Goal: Navigation & Orientation: Find specific page/section

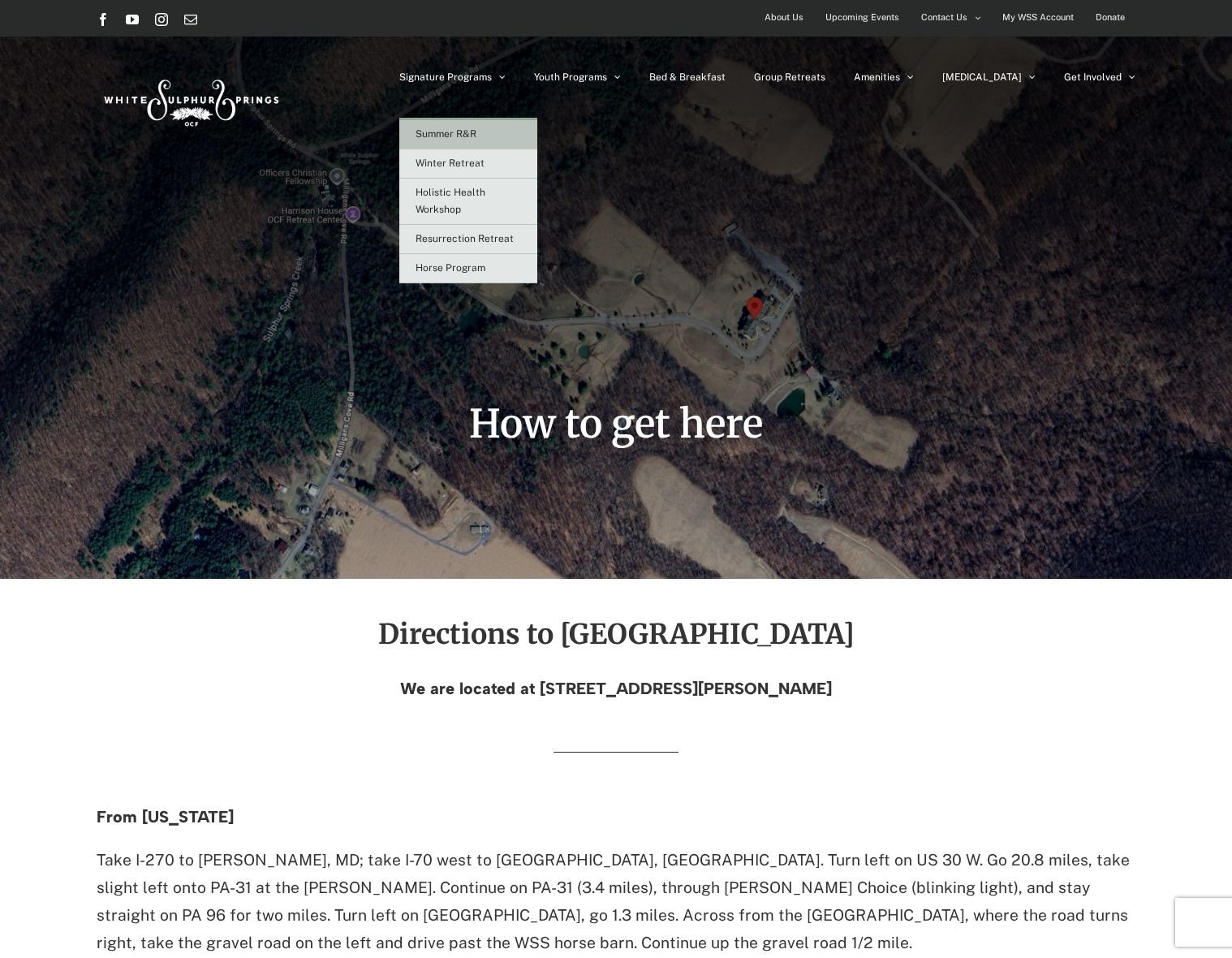
click at [477, 129] on span "Summer R&R" at bounding box center [446, 133] width 61 height 11
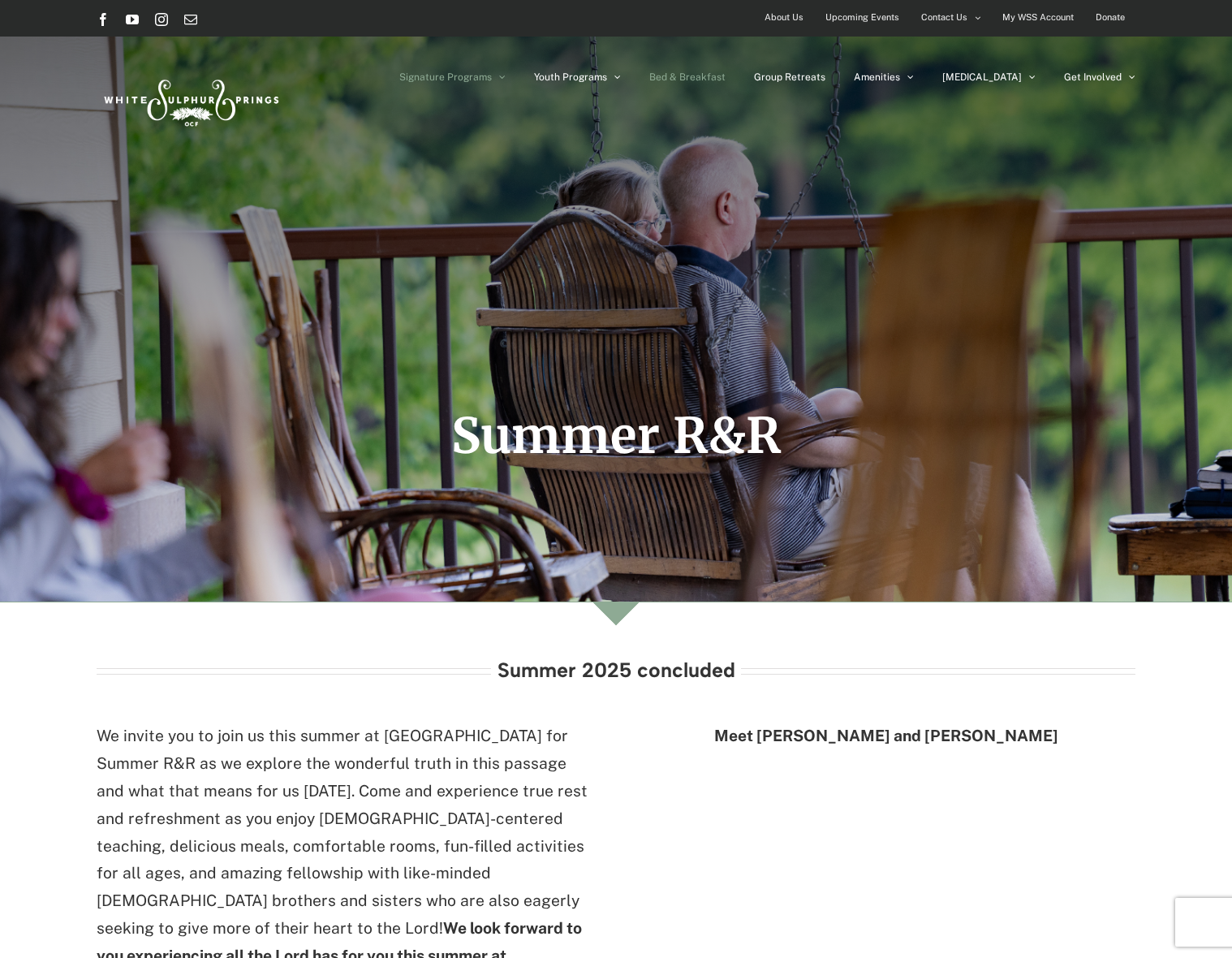
click at [726, 73] on span "Bed & Breakfast" at bounding box center [687, 77] width 76 height 10
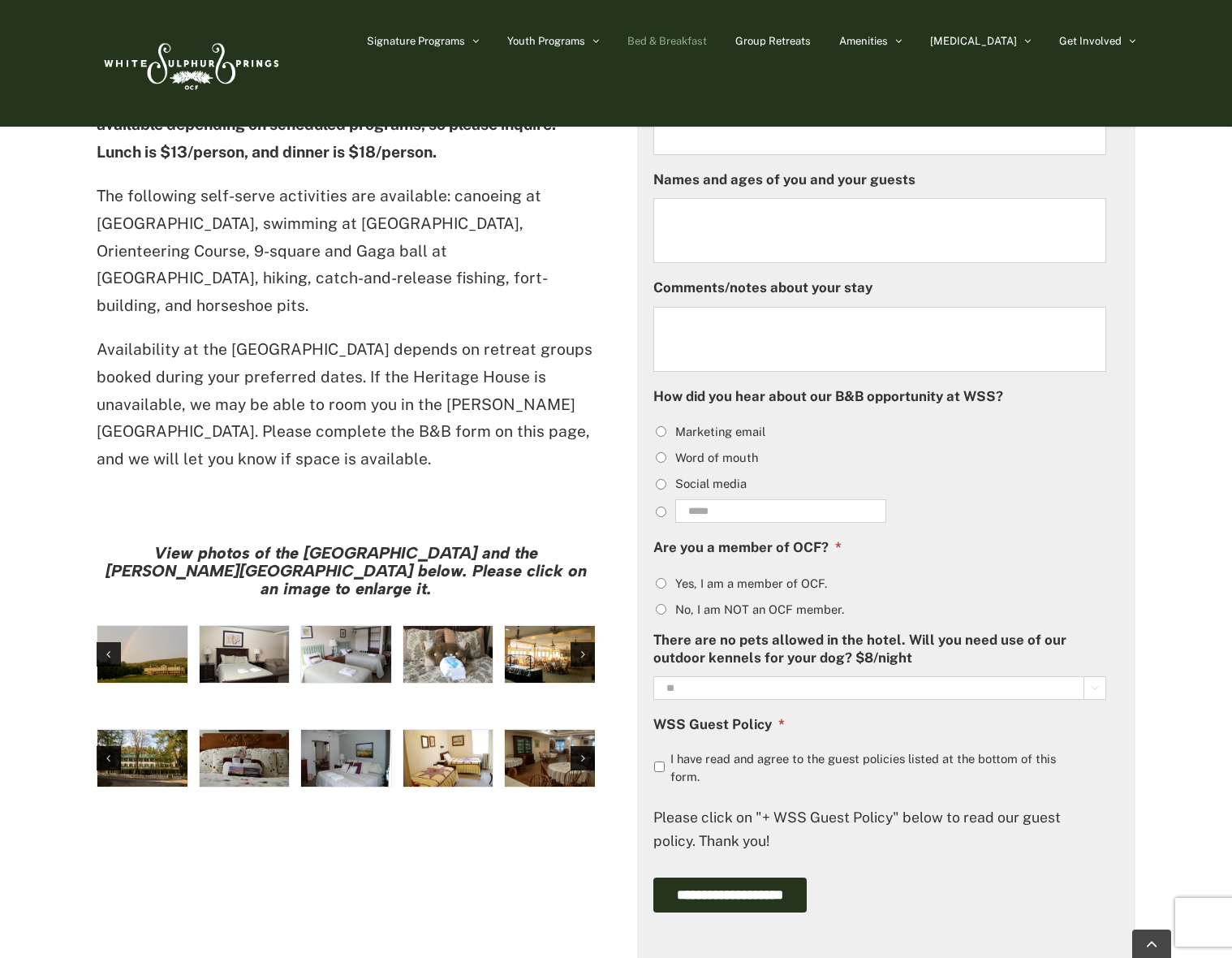
scroll to position [977, 0]
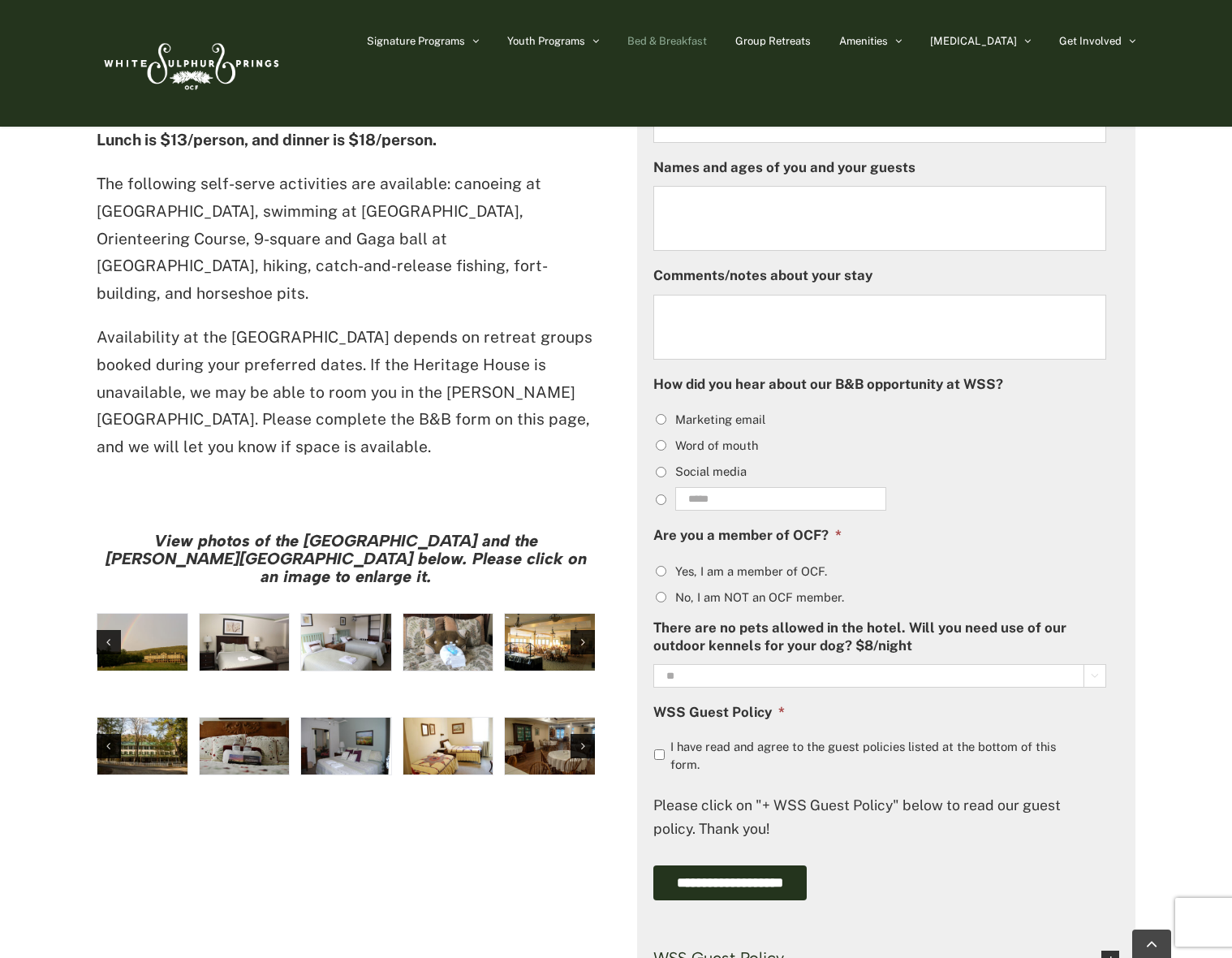
click at [256, 614] on img "hh-5" at bounding box center [244, 641] width 90 height 57
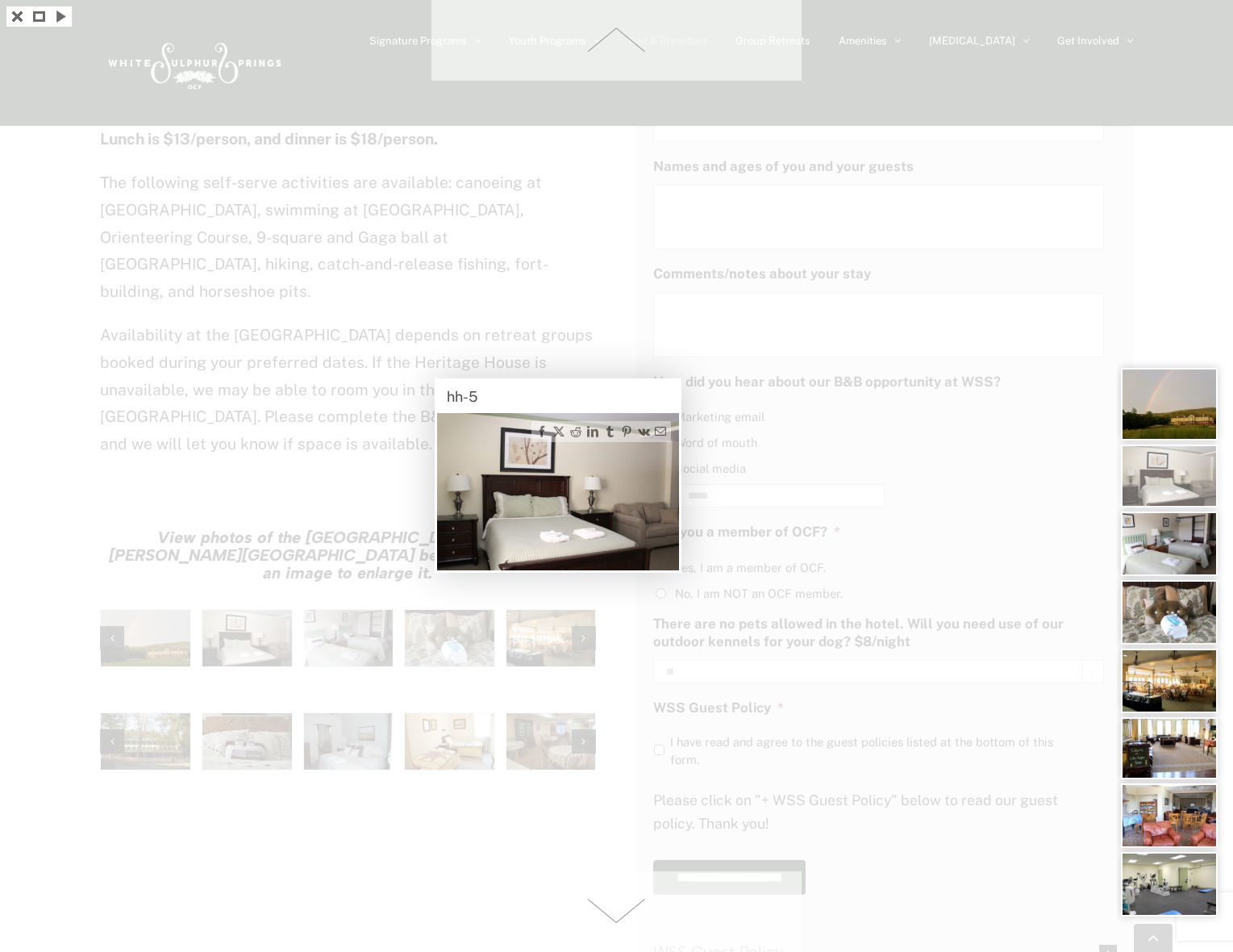
click at [749, 356] on div at bounding box center [616, 476] width 1233 height 952
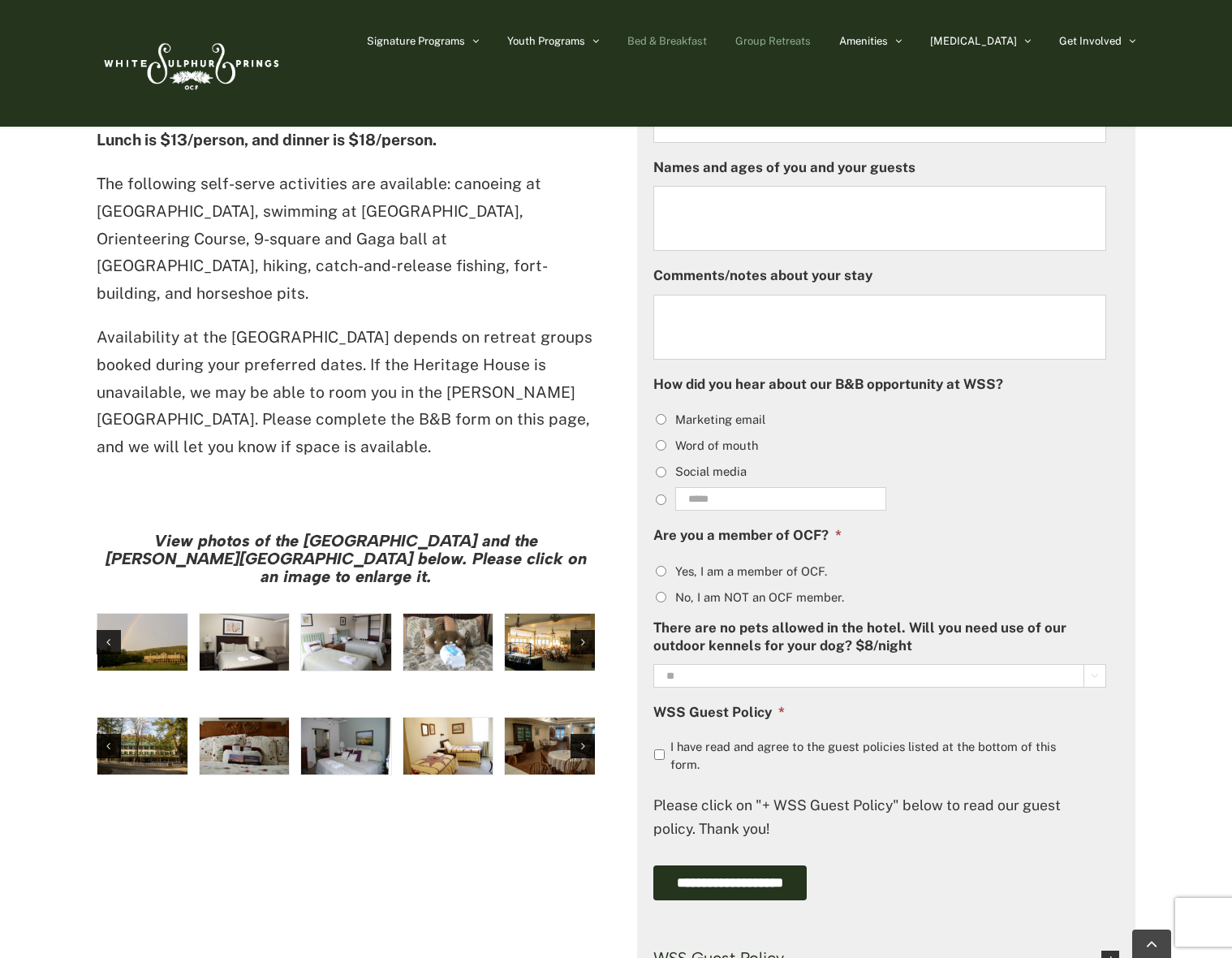
click at [811, 44] on span "Group Retreats" at bounding box center [773, 41] width 75 height 11
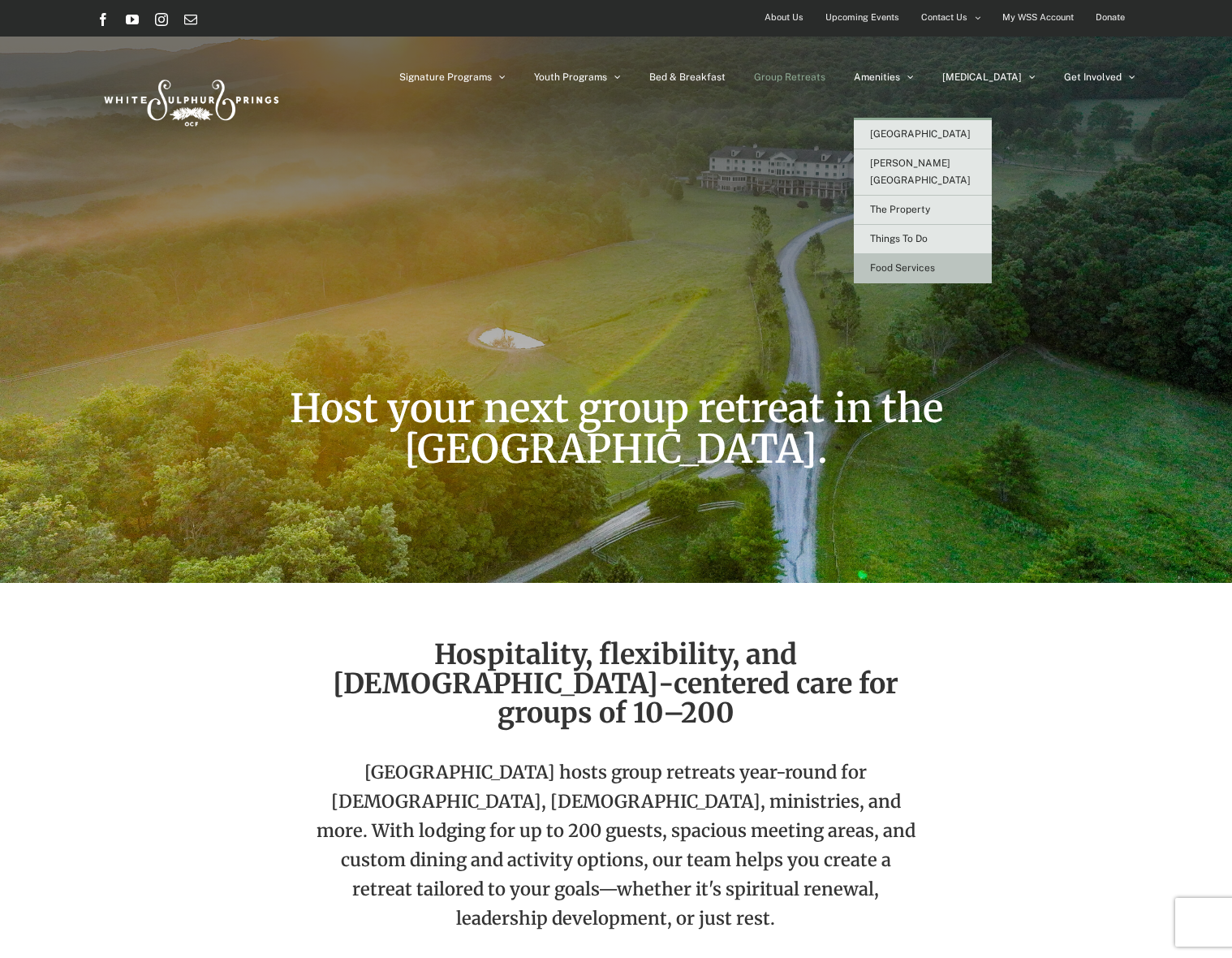
click at [935, 262] on span "Food Services" at bounding box center [901, 267] width 65 height 11
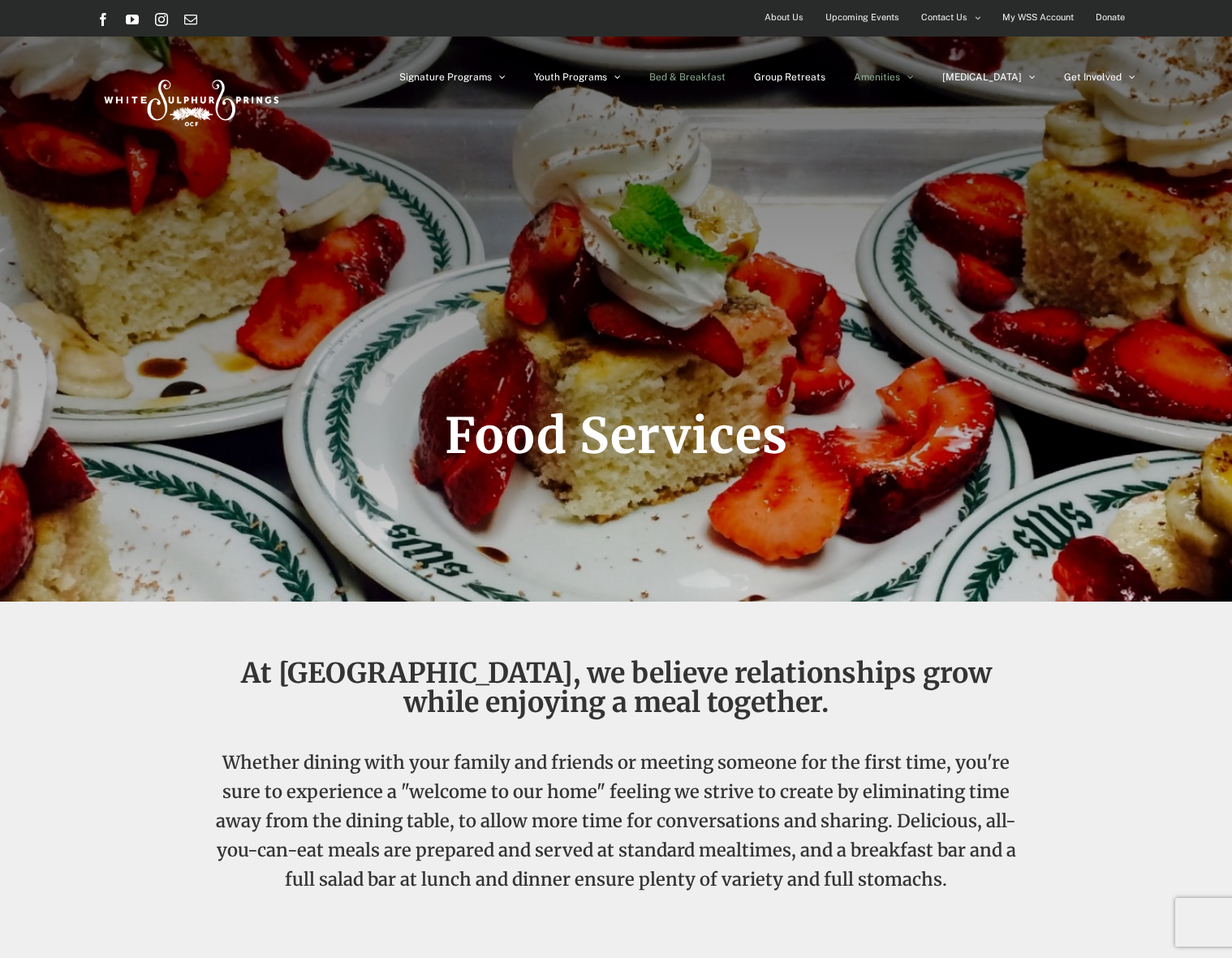
click at [726, 74] on span "Bed & Breakfast" at bounding box center [687, 77] width 76 height 10
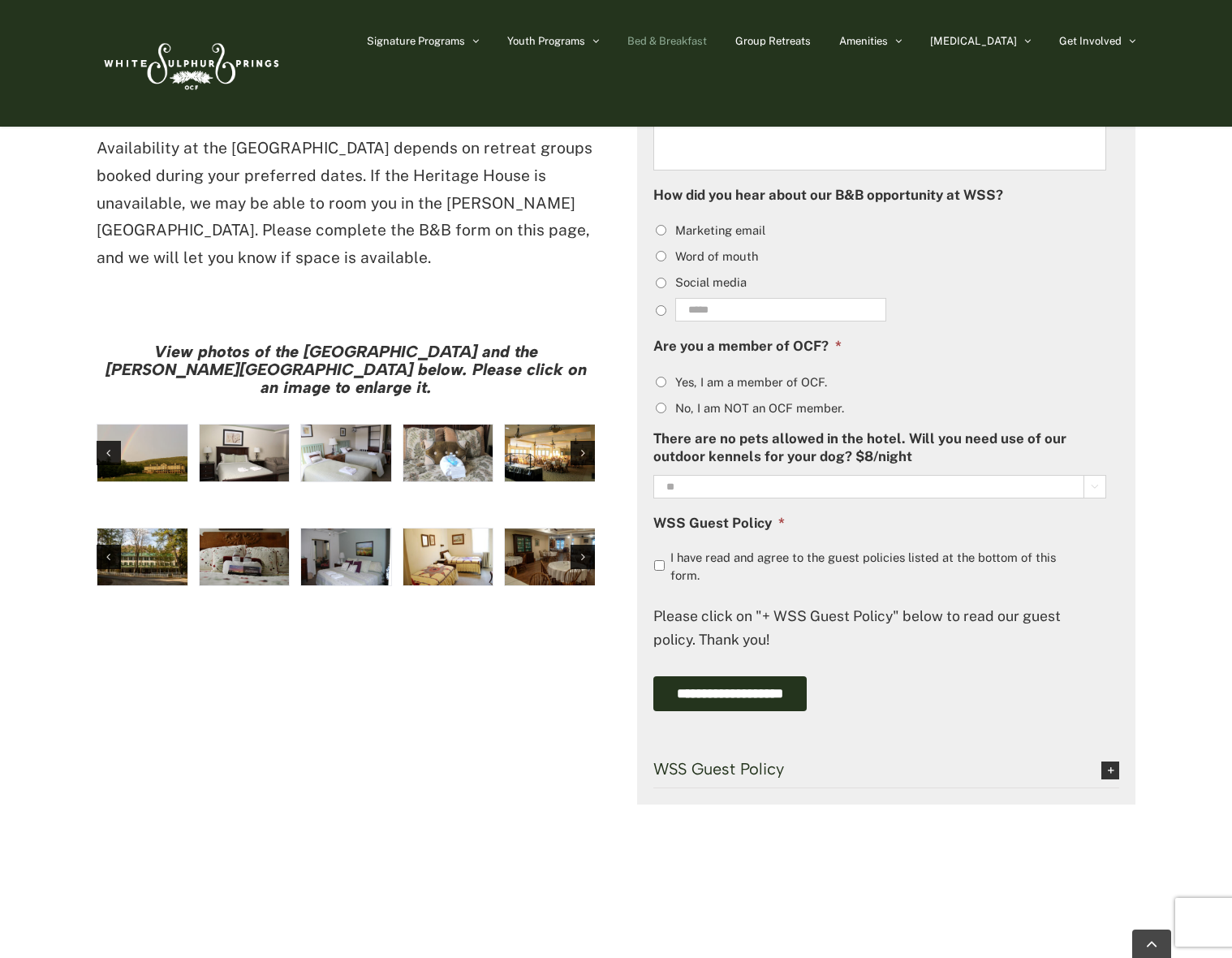
scroll to position [1177, 0]
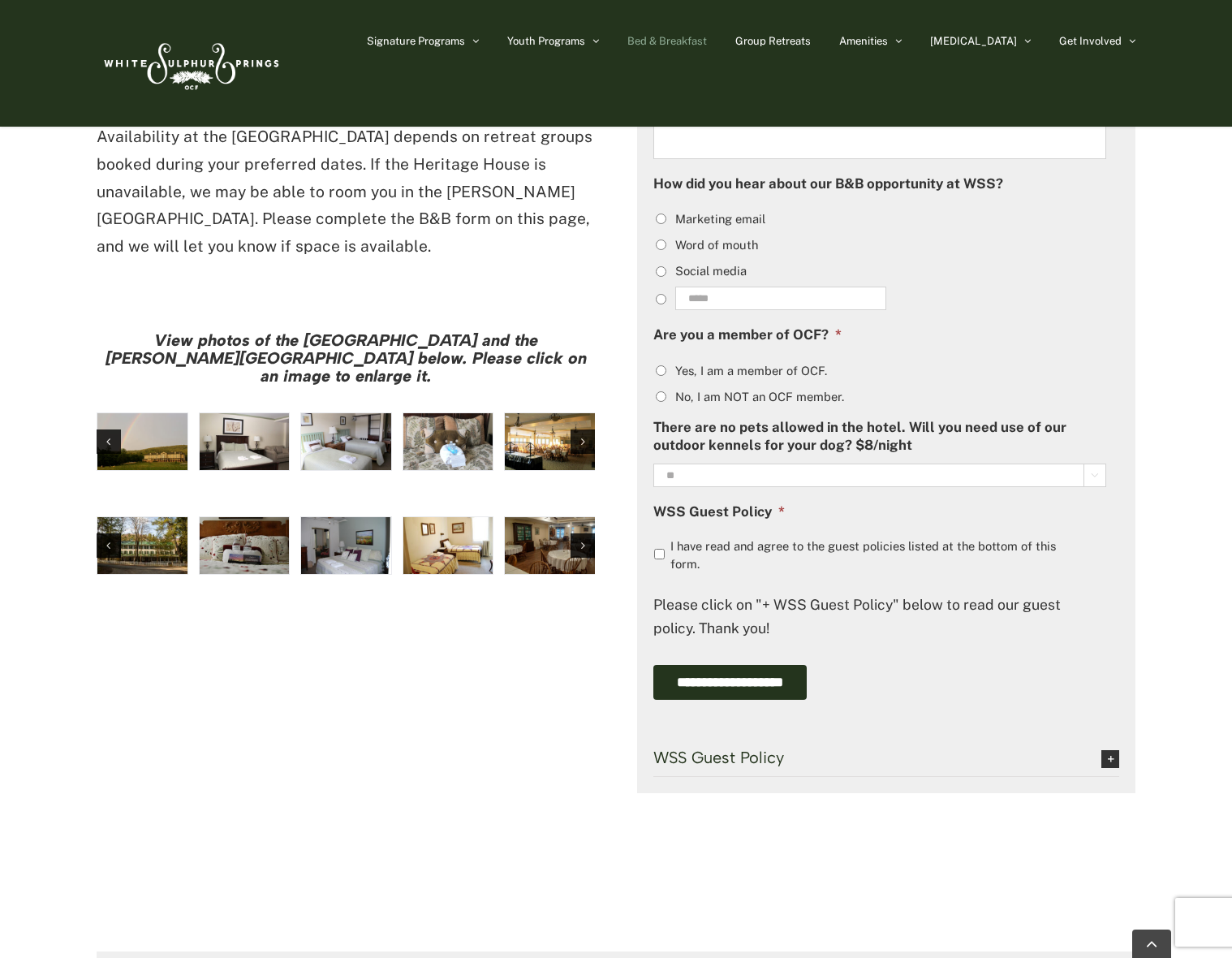
click at [155, 413] on img "large-heritage" at bounding box center [142, 441] width 90 height 57
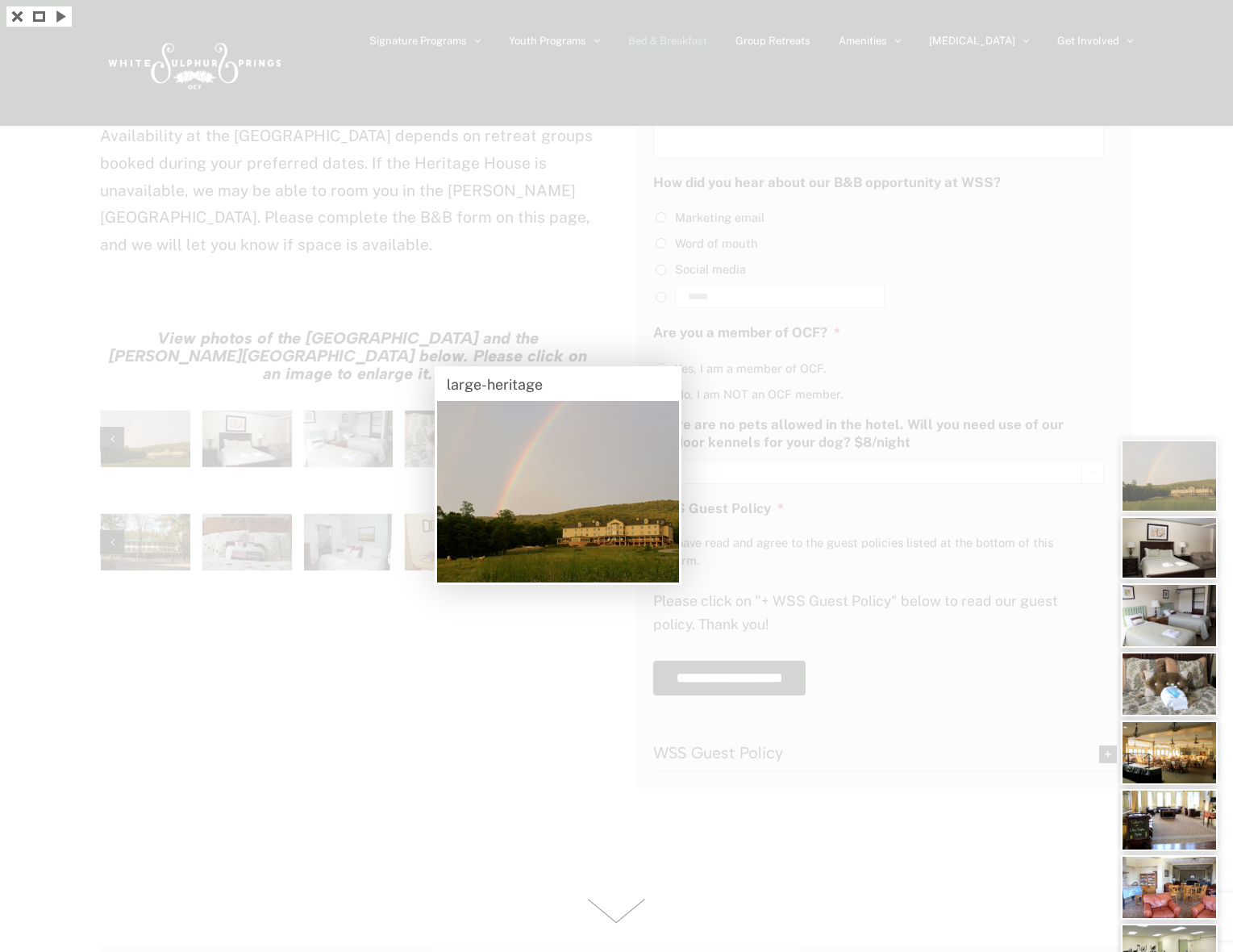
click at [1176, 570] on img at bounding box center [1169, 548] width 97 height 63
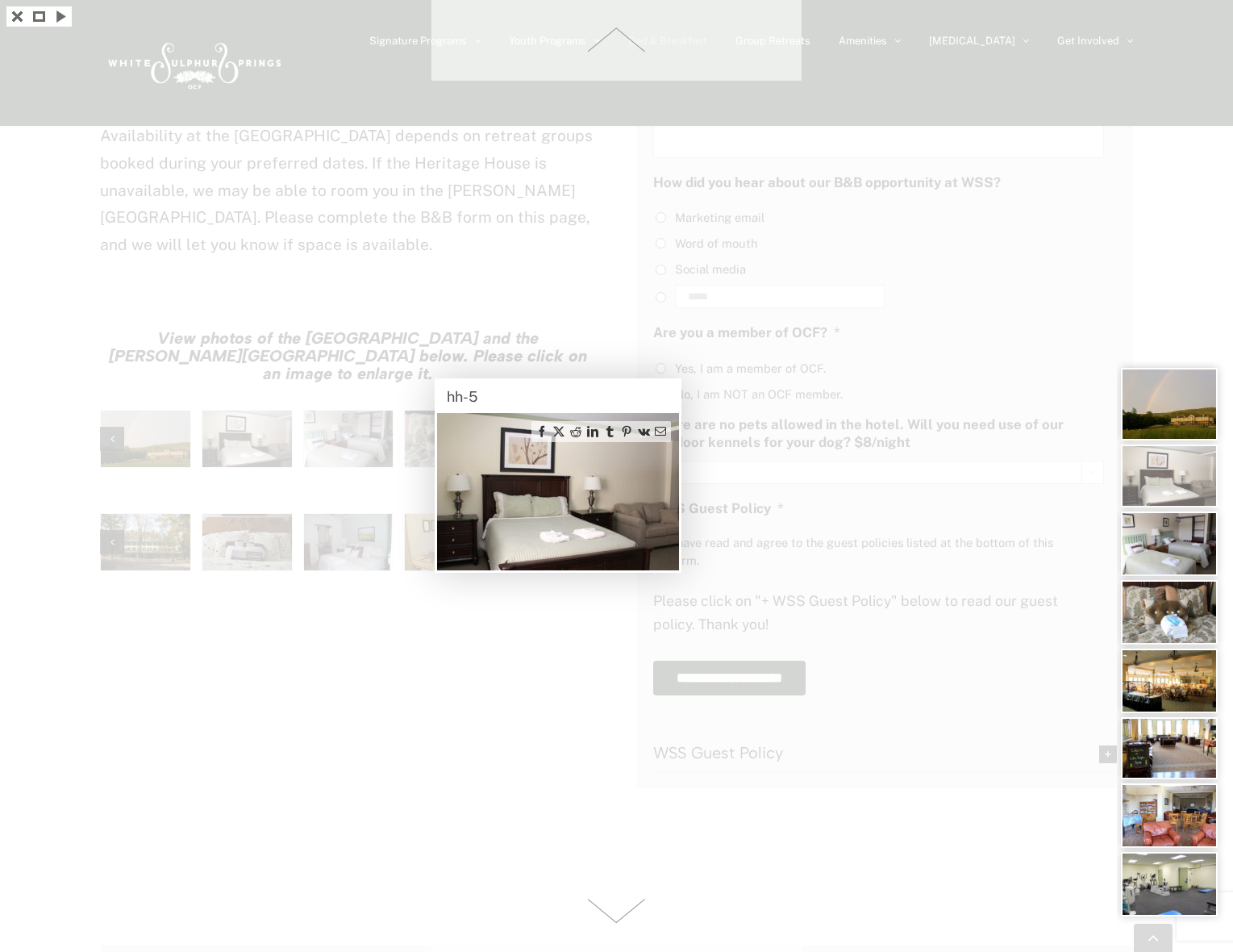
click at [1194, 599] on img at bounding box center [1169, 612] width 97 height 64
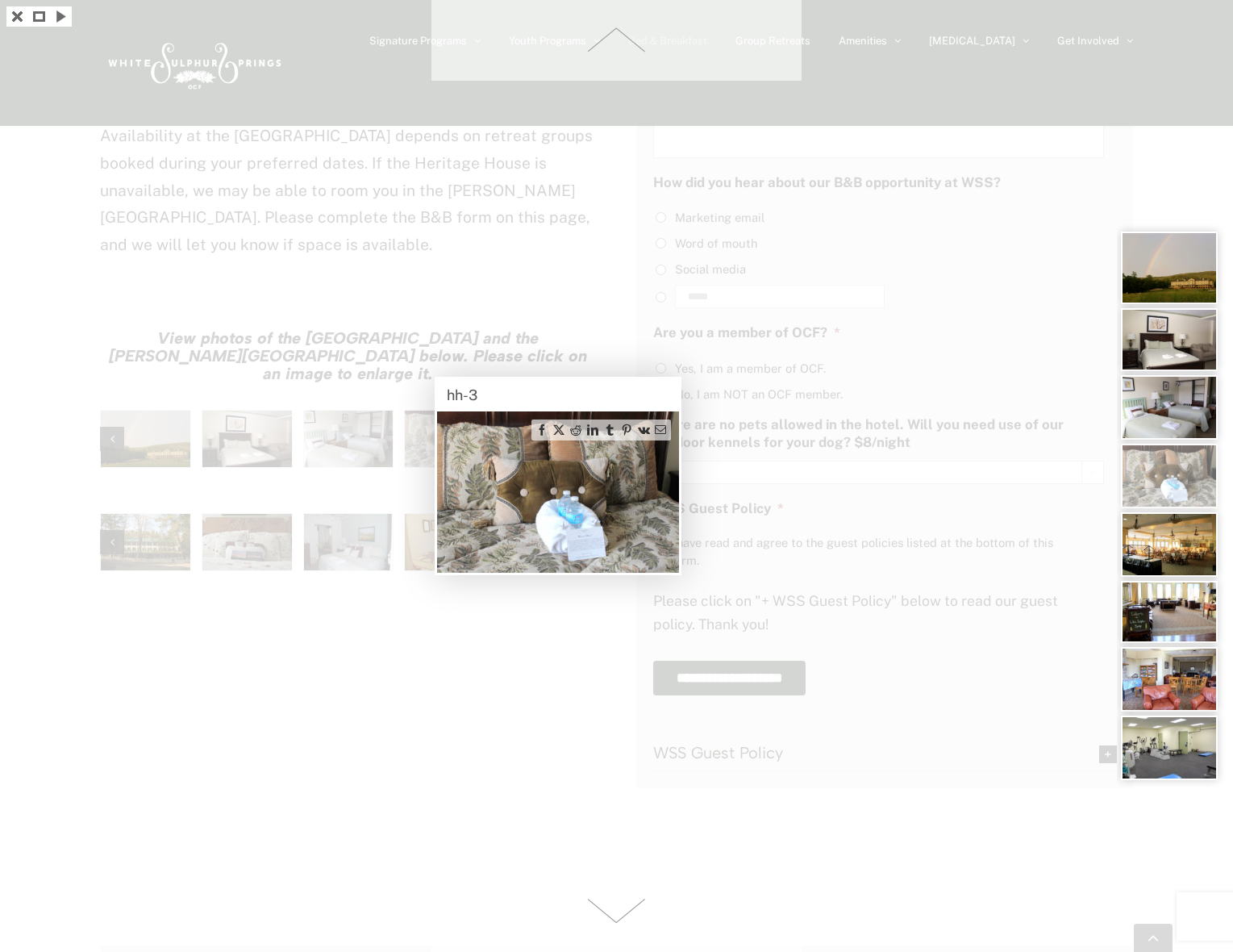
click at [1191, 634] on img at bounding box center [1169, 612] width 97 height 62
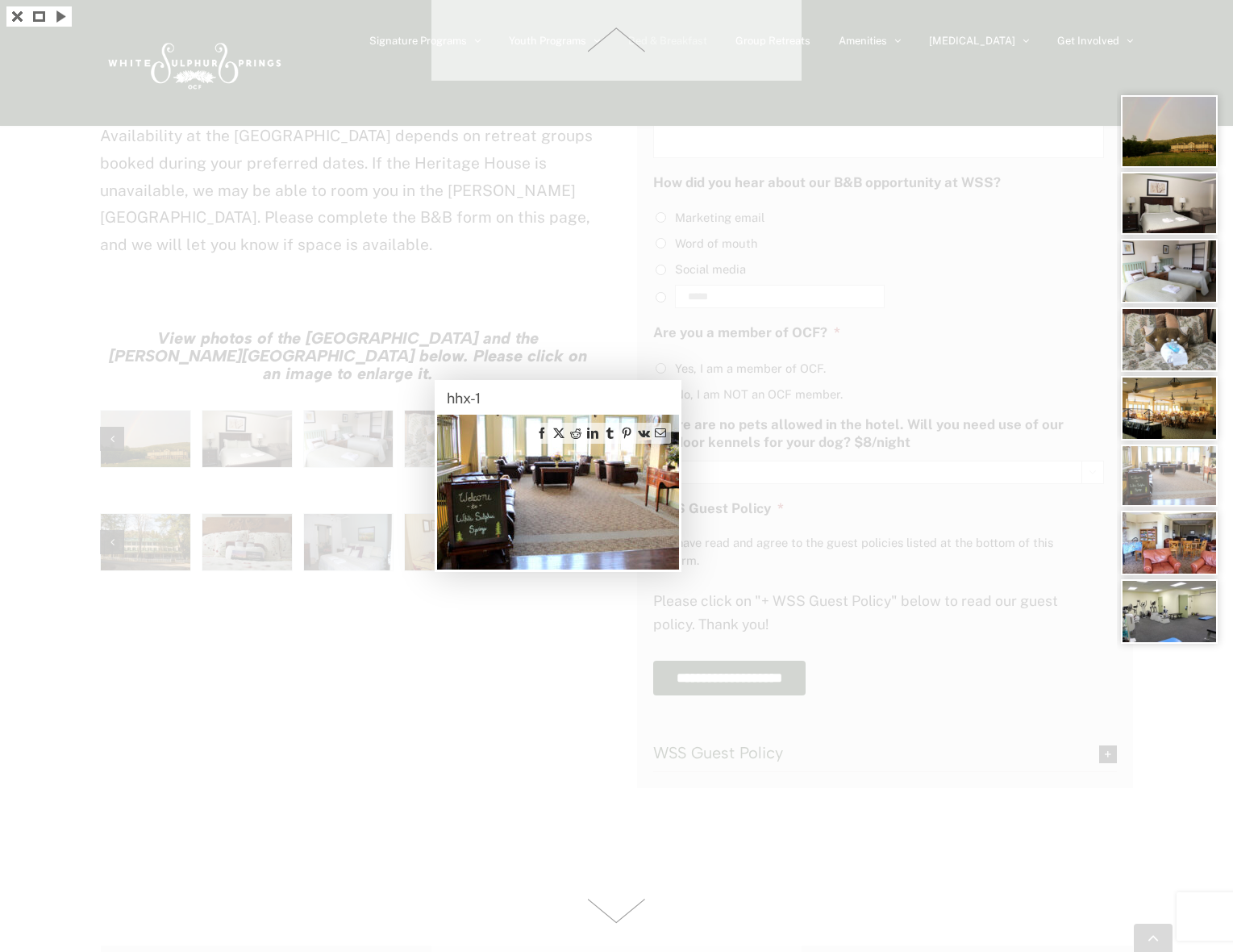
click at [595, 478] on img at bounding box center [557, 491] width 242 height 155
click at [1180, 598] on img at bounding box center [1169, 611] width 97 height 64
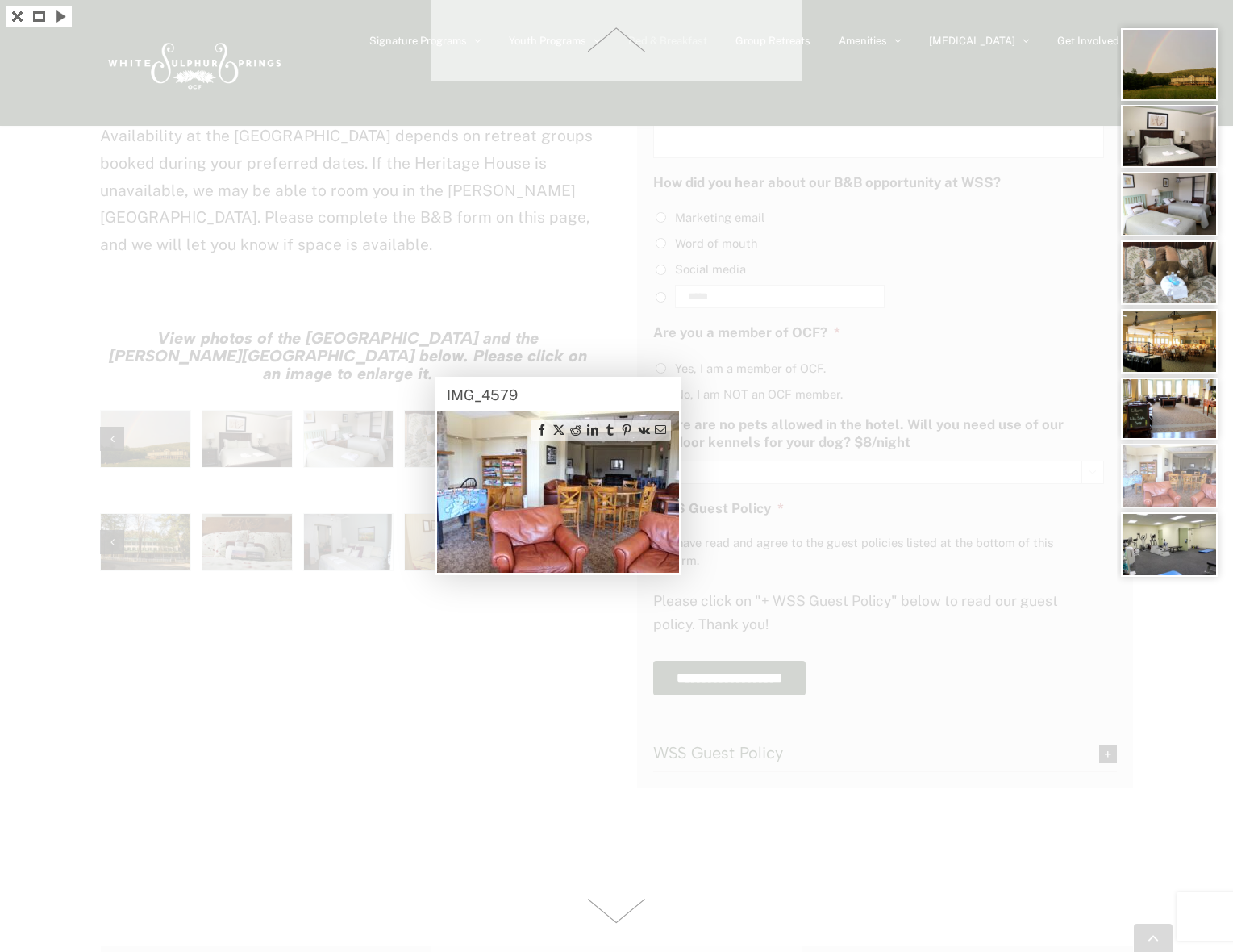
click at [1155, 528] on img at bounding box center [1169, 544] width 97 height 64
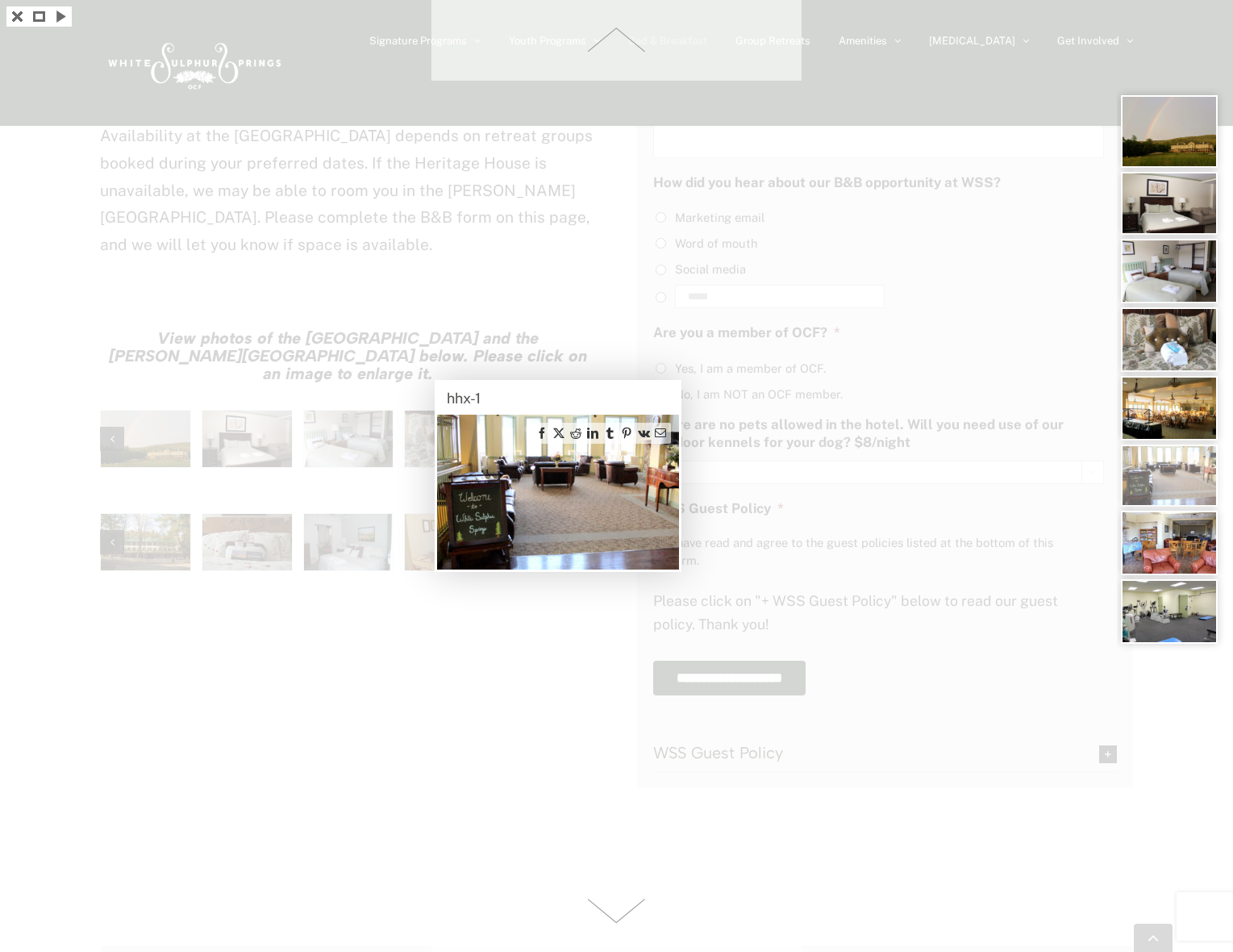
click at [615, 20] on span at bounding box center [616, 40] width 370 height 81
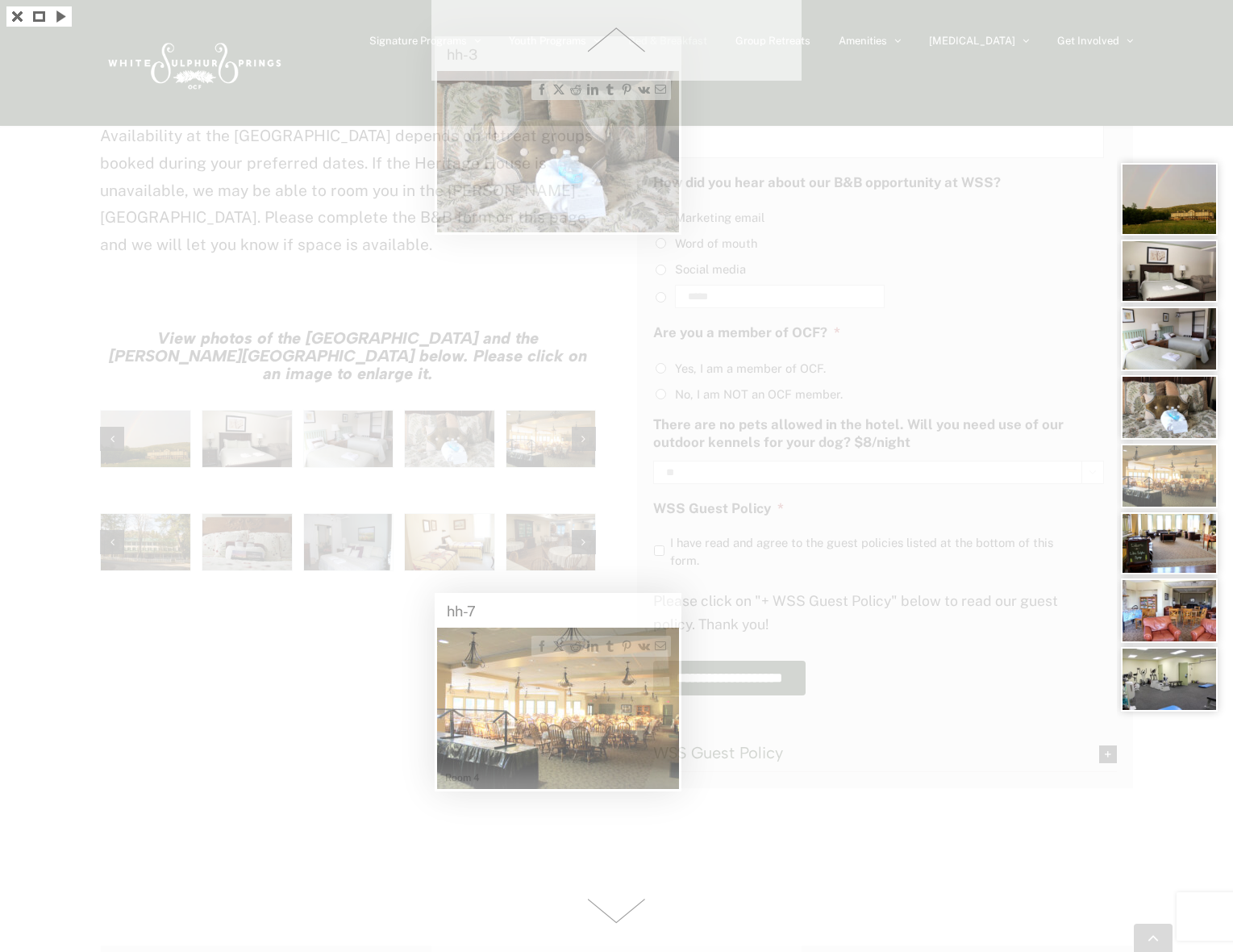
click at [394, 643] on div at bounding box center [616, 476] width 1233 height 952
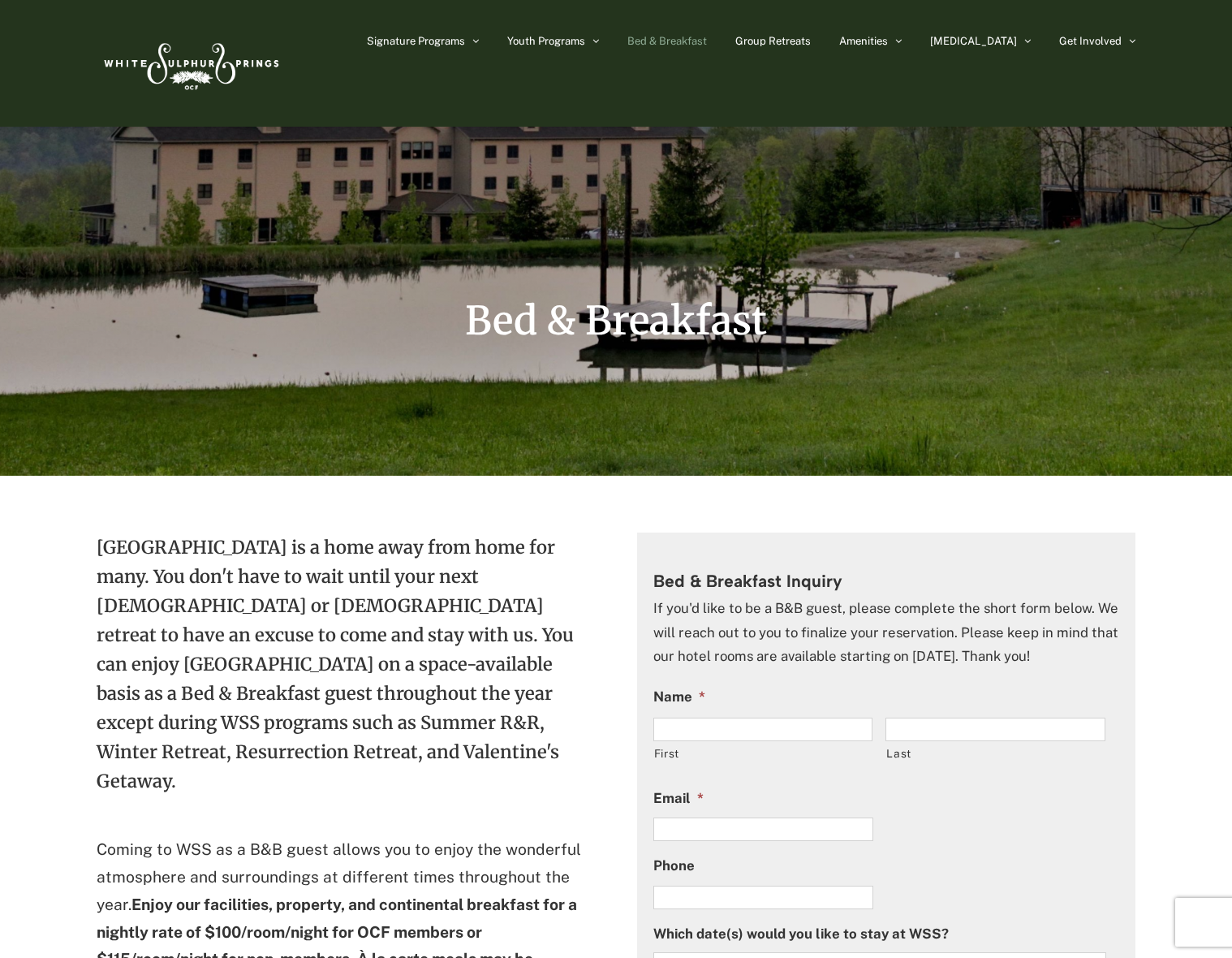
scroll to position [0, 0]
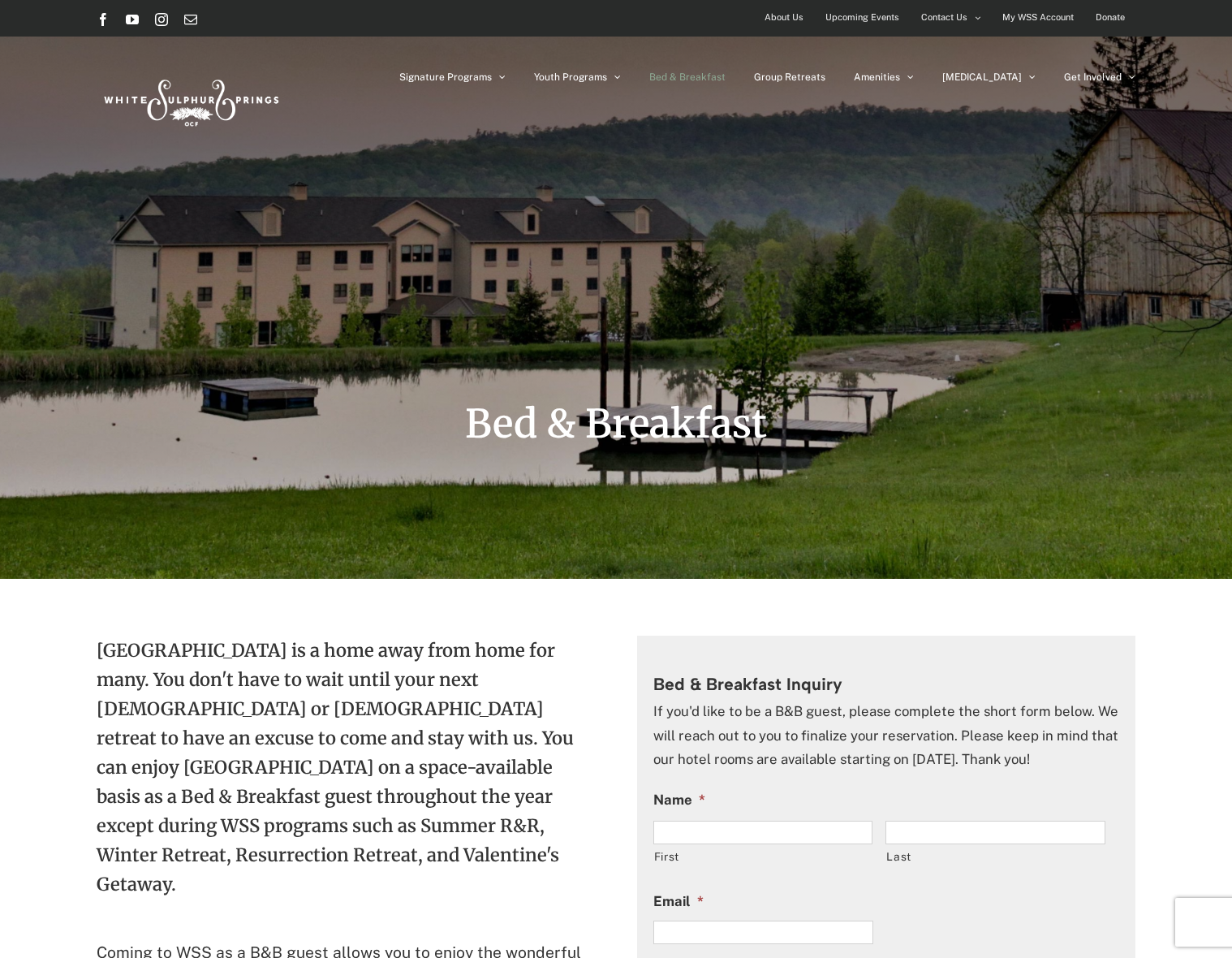
click at [181, 97] on img at bounding box center [190, 99] width 187 height 76
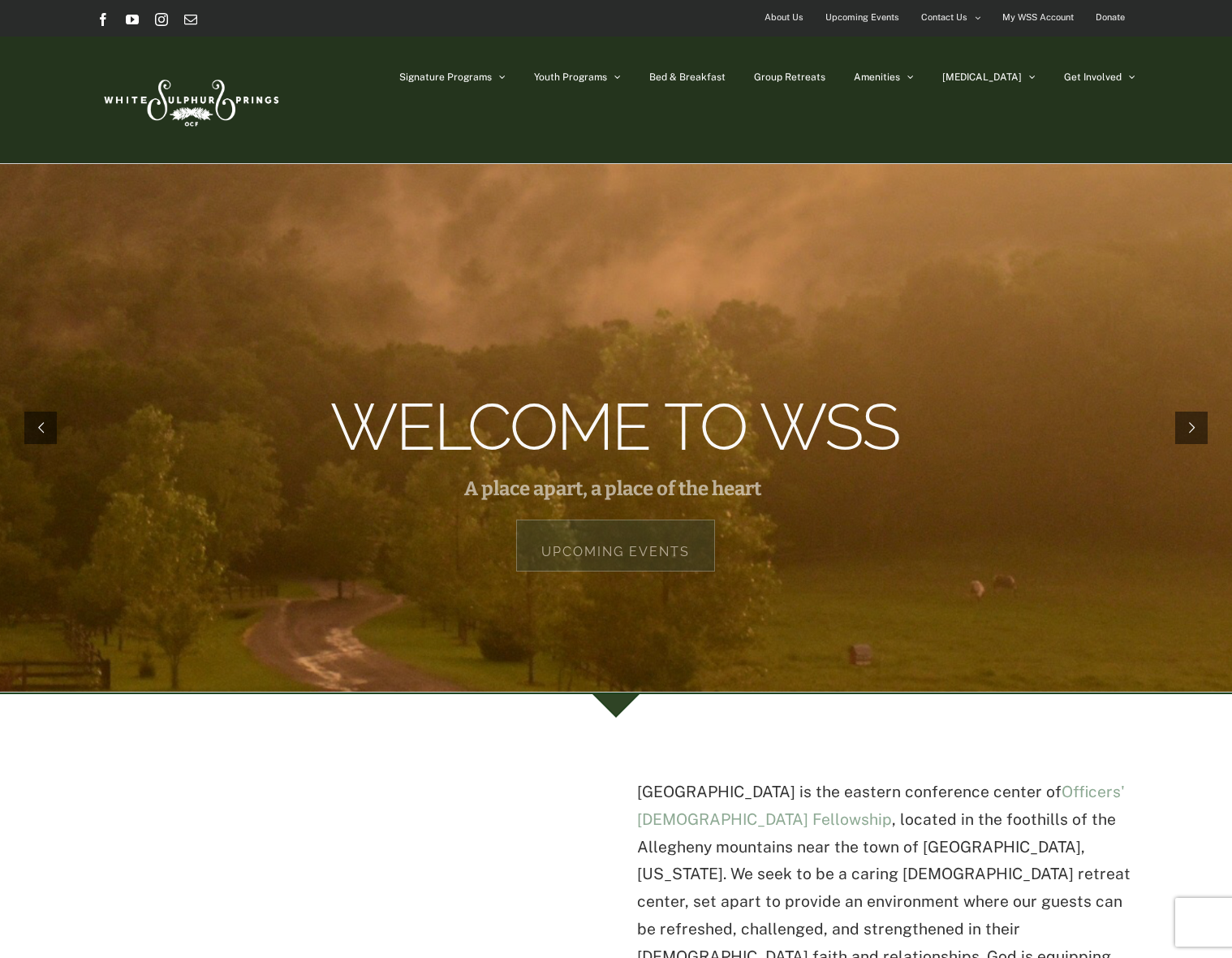
click at [855, 13] on span "Upcoming Events" at bounding box center [863, 18] width 73 height 24
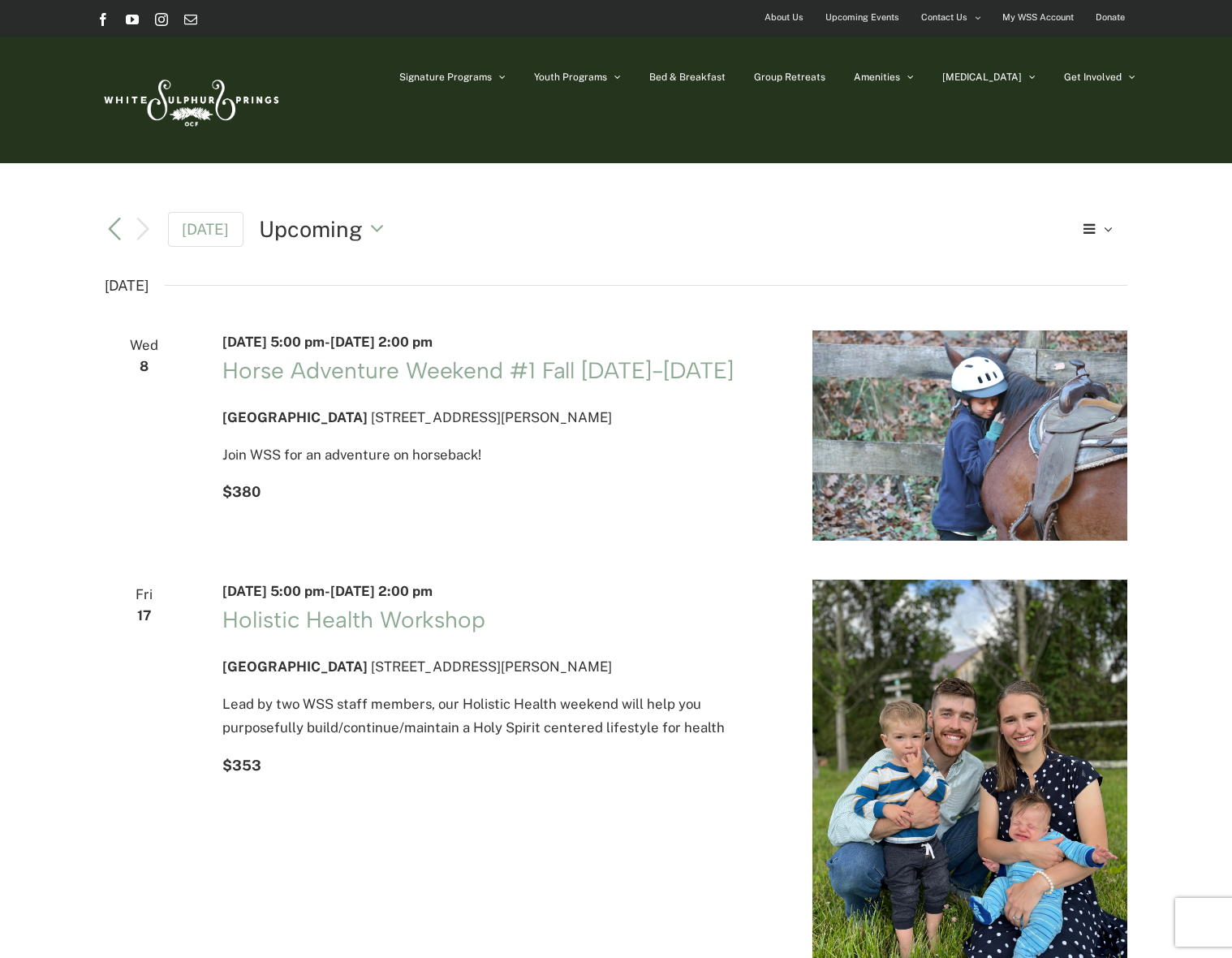
click at [794, 16] on span "About Us" at bounding box center [783, 18] width 39 height 24
